Goal: Task Accomplishment & Management: Use online tool/utility

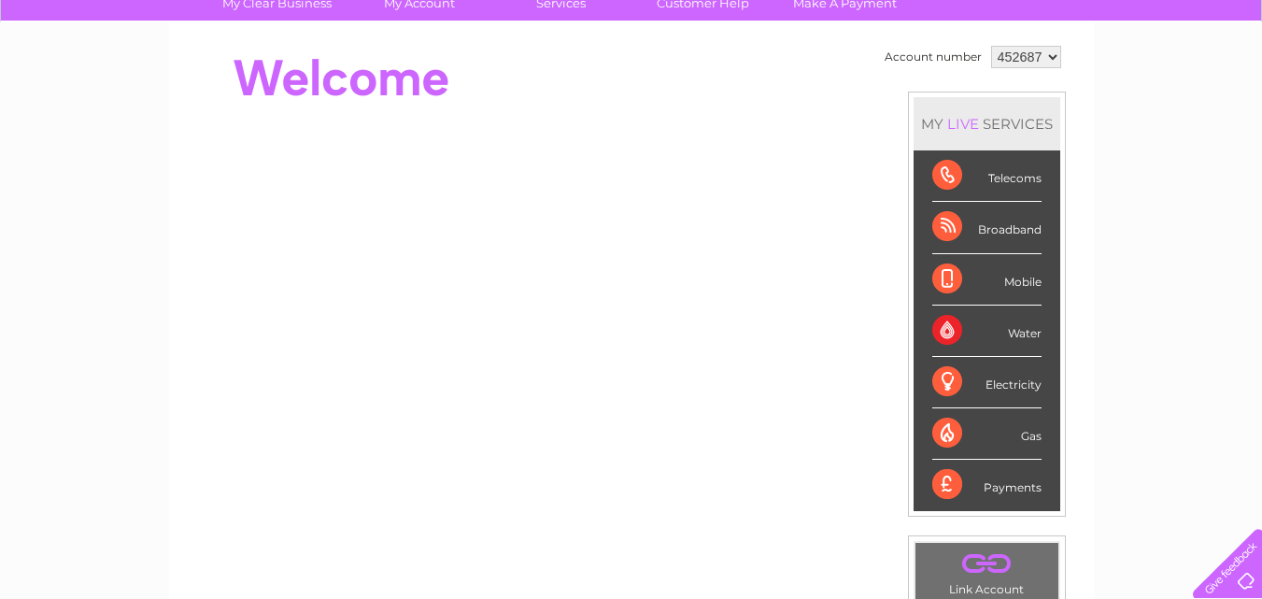
scroll to position [93, 0]
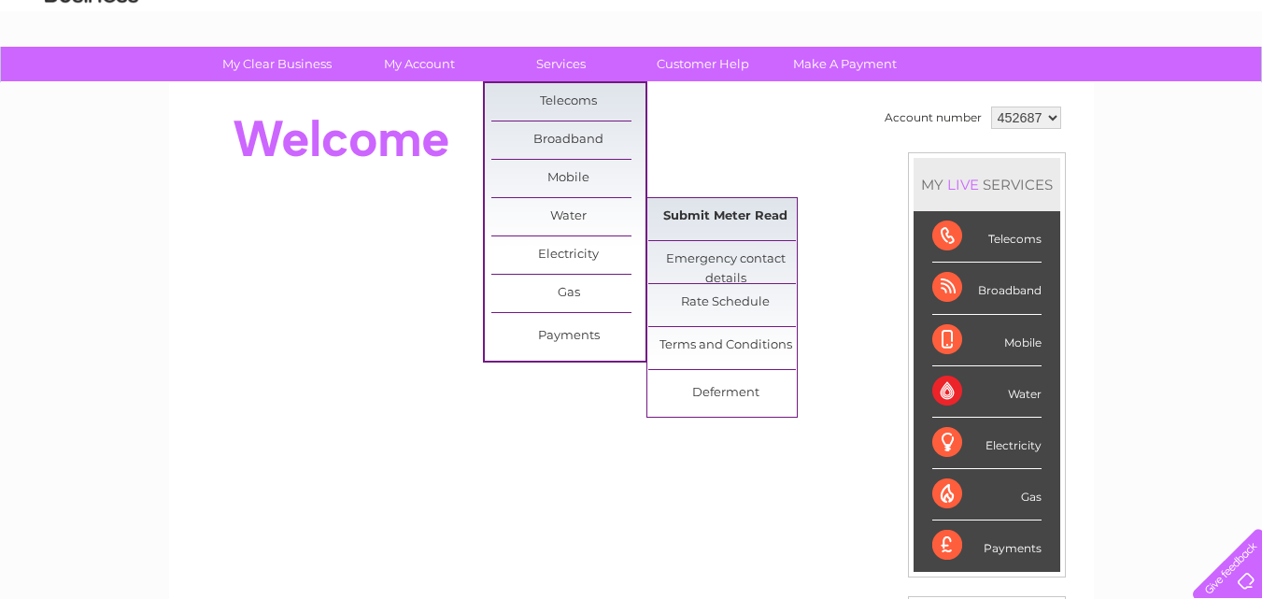
click at [705, 231] on link "Submit Meter Read" at bounding box center [725, 216] width 154 height 37
click at [714, 219] on link "Submit Meter Read" at bounding box center [725, 216] width 154 height 37
